Goal: Find specific page/section: Find specific page/section

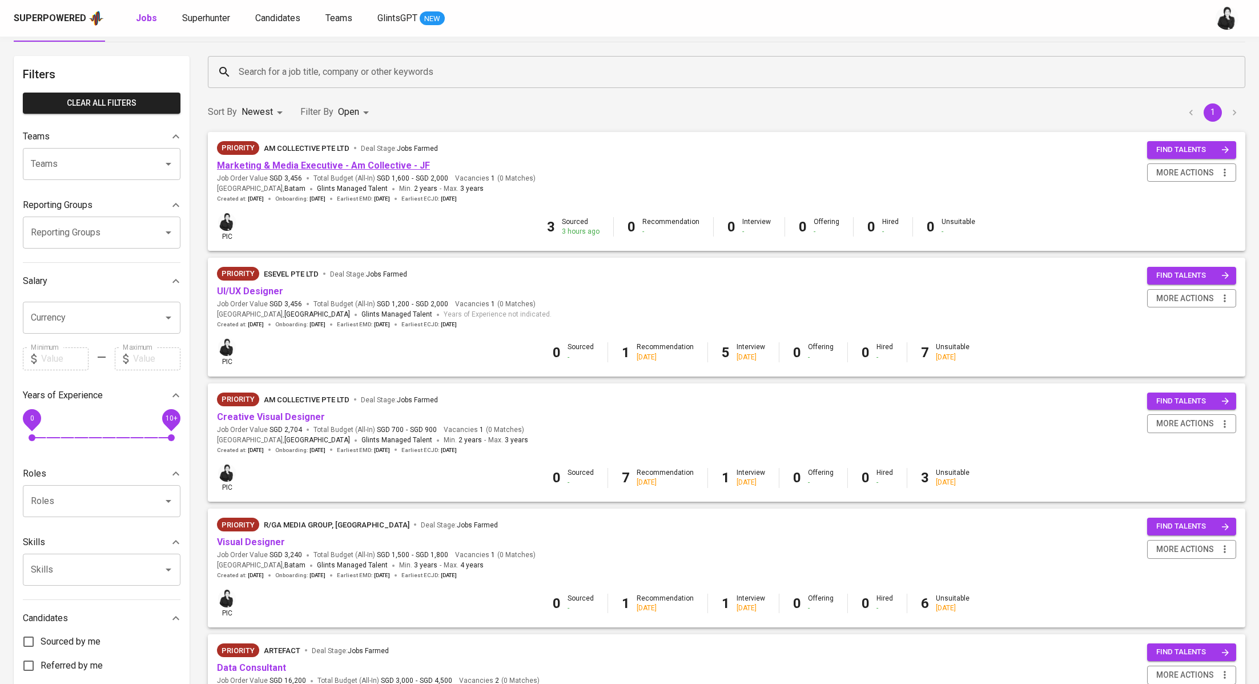
scroll to position [36, 0]
click at [280, 418] on link "Creative Visual Designer" at bounding box center [271, 416] width 108 height 11
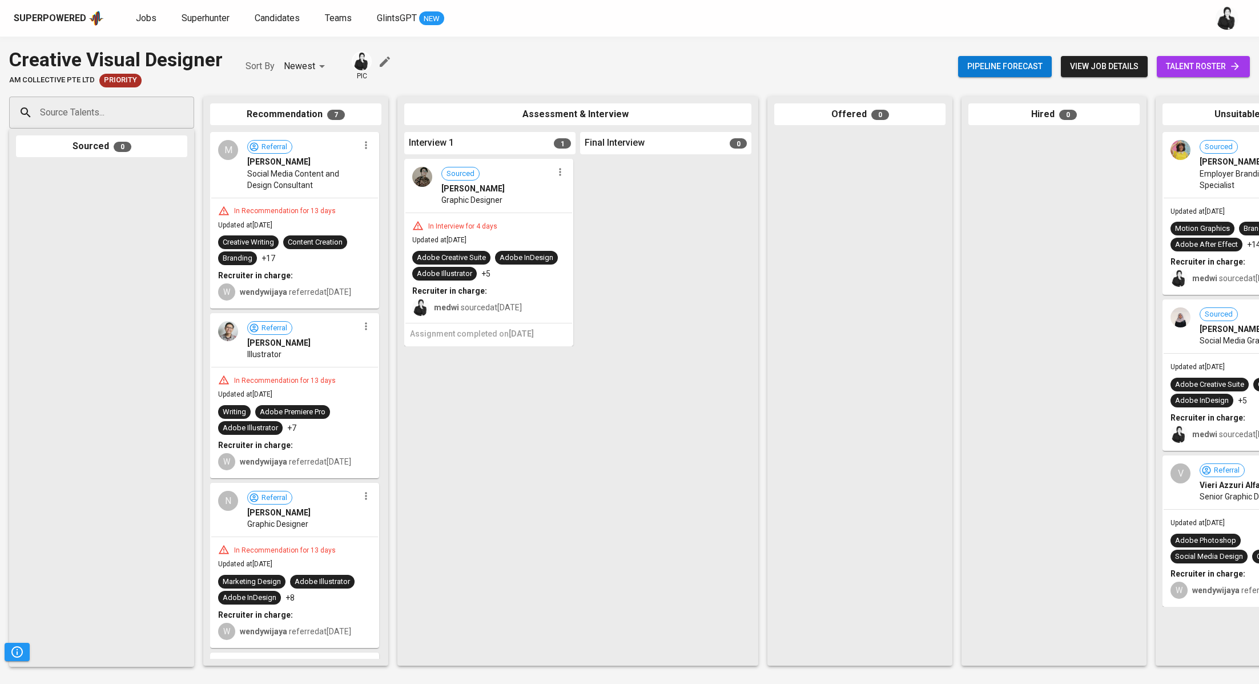
click at [1184, 65] on span "talent roster" at bounding box center [1203, 66] width 75 height 14
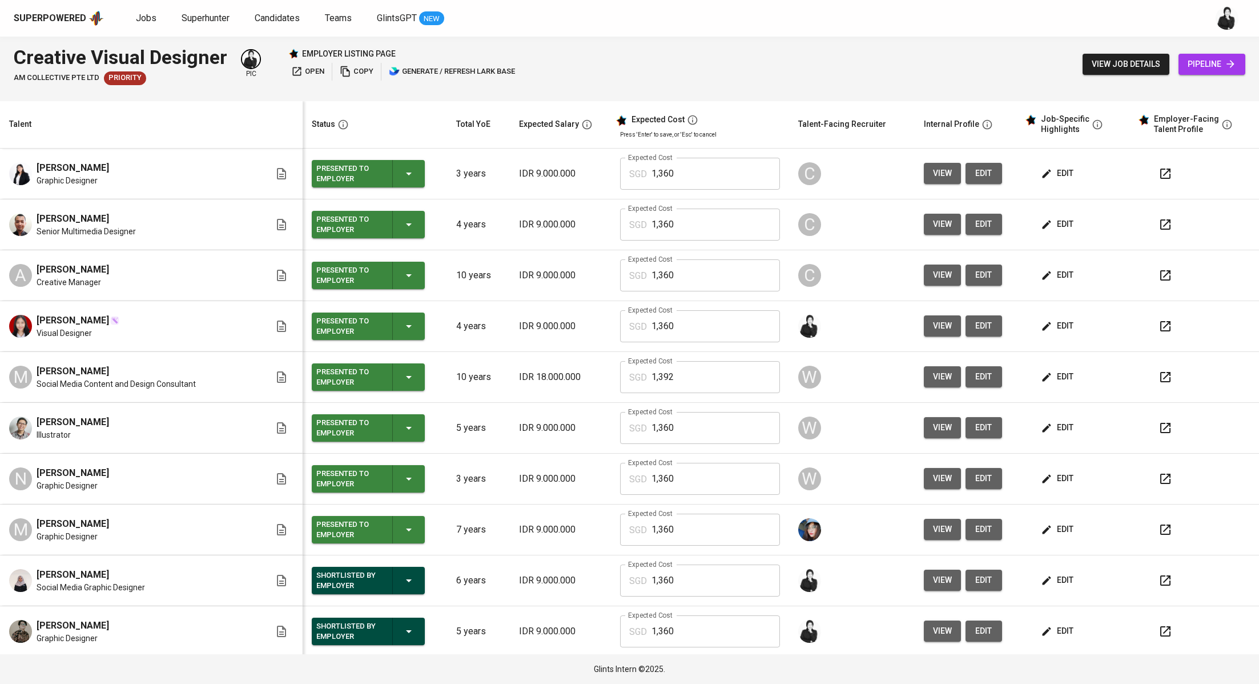
click at [1154, 384] on button "button" at bounding box center [1165, 376] width 27 height 27
drag, startPoint x: 105, startPoint y: 367, endPoint x: 35, endPoint y: 370, distance: 69.2
click at [35, 370] on div "M [PERSON_NAME] Social Media Content and Design Consultant" at bounding box center [139, 376] width 261 height 25
copy span "[PERSON_NAME]"
